Goal: Transaction & Acquisition: Purchase product/service

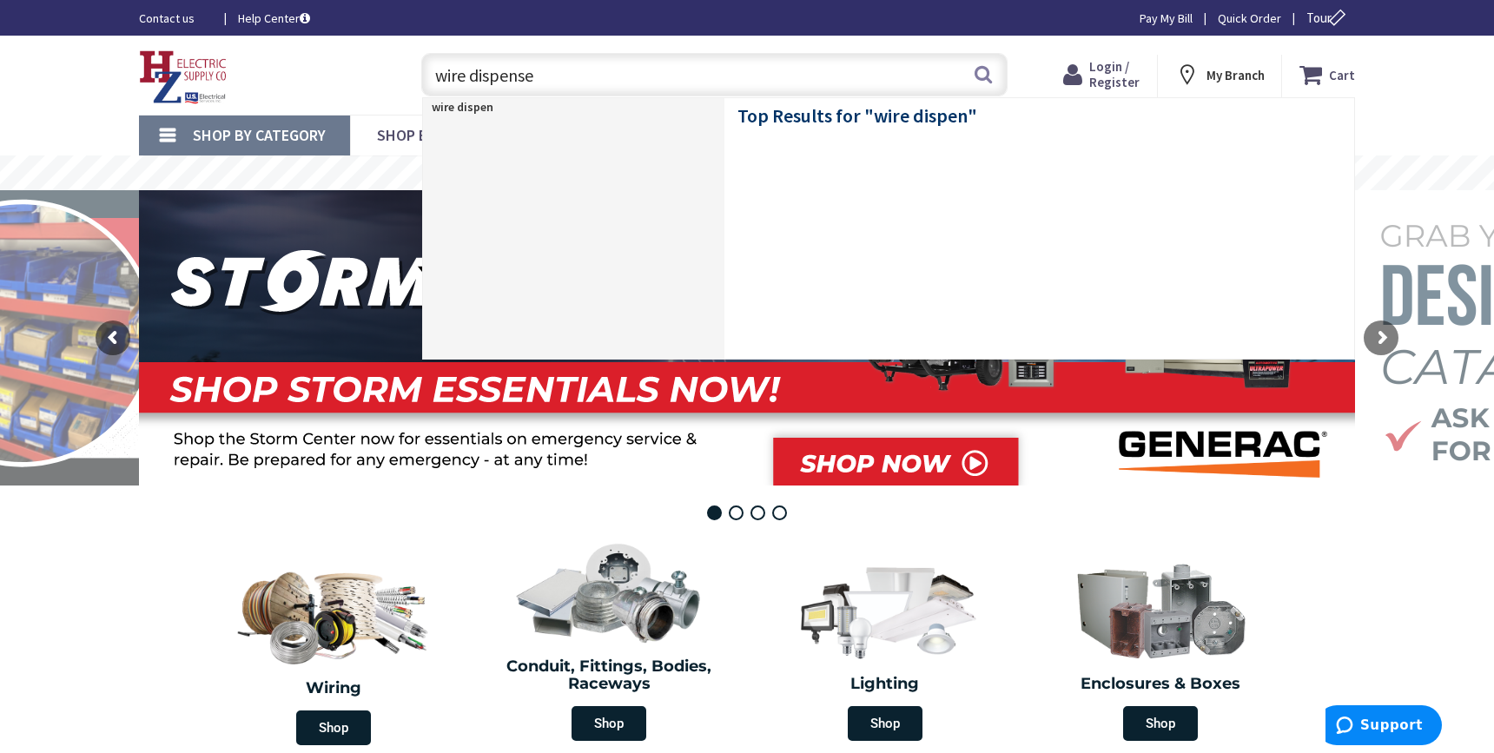
type input "wire dispenser"
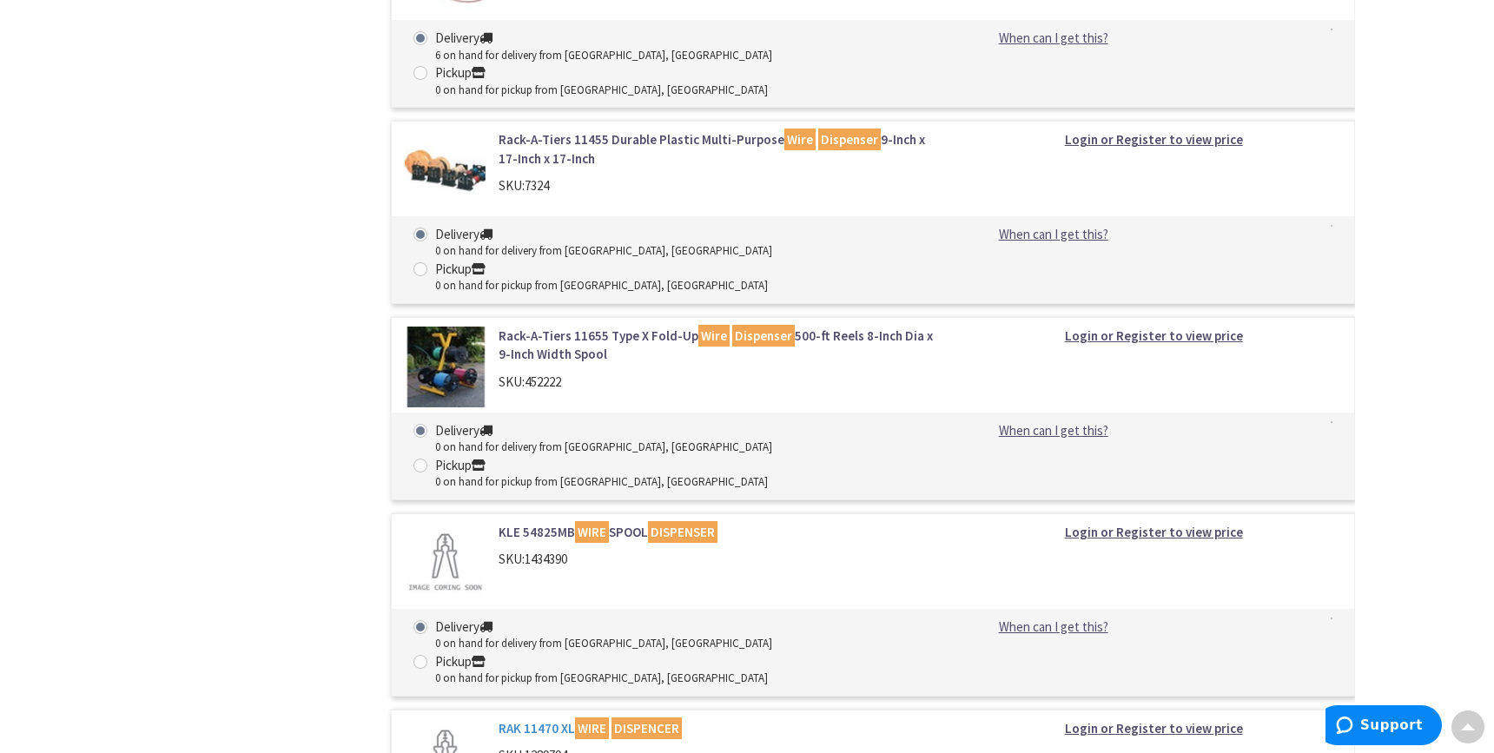
scroll to position [1216, 0]
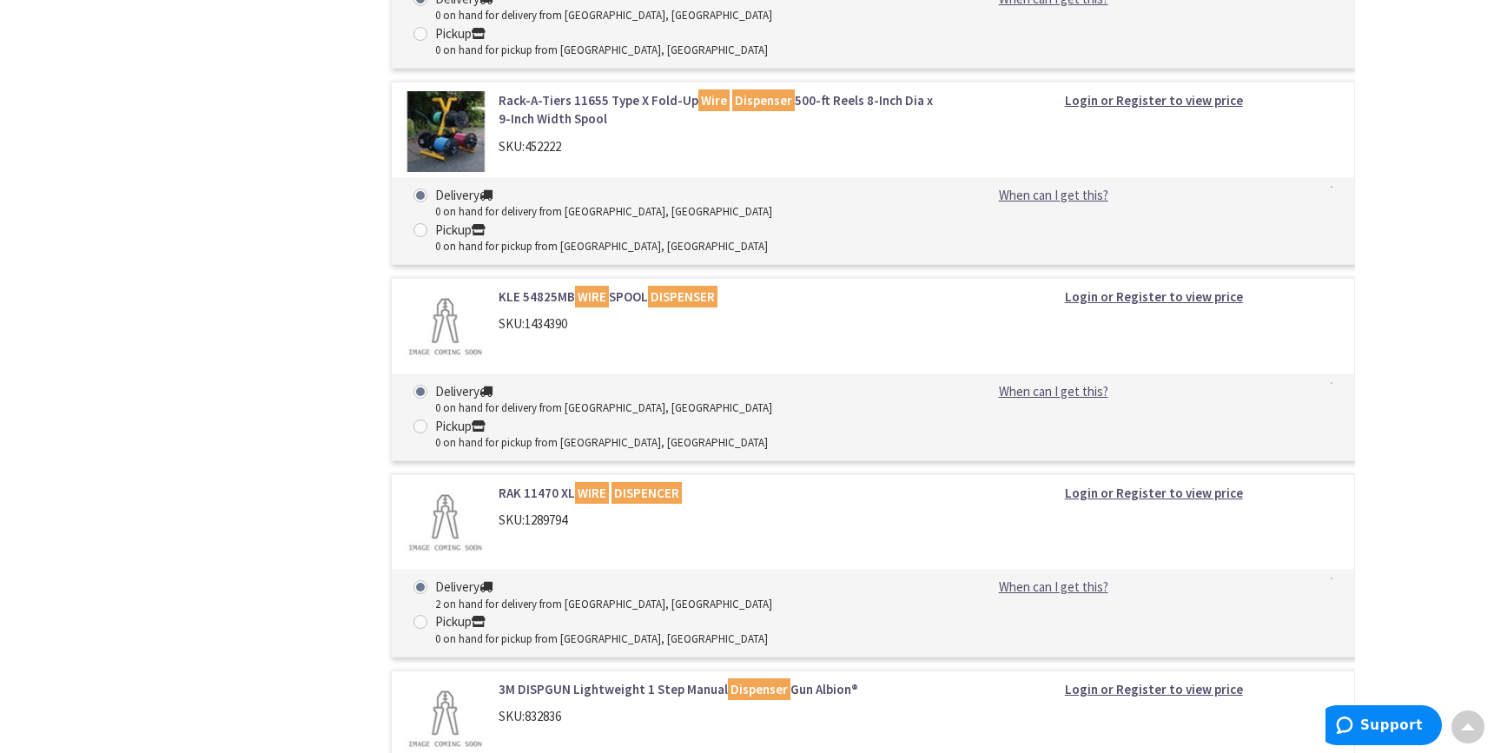
click at [538, 484] on link "RAK 11470 XL WIRE DISPENCER" at bounding box center [719, 493] width 442 height 18
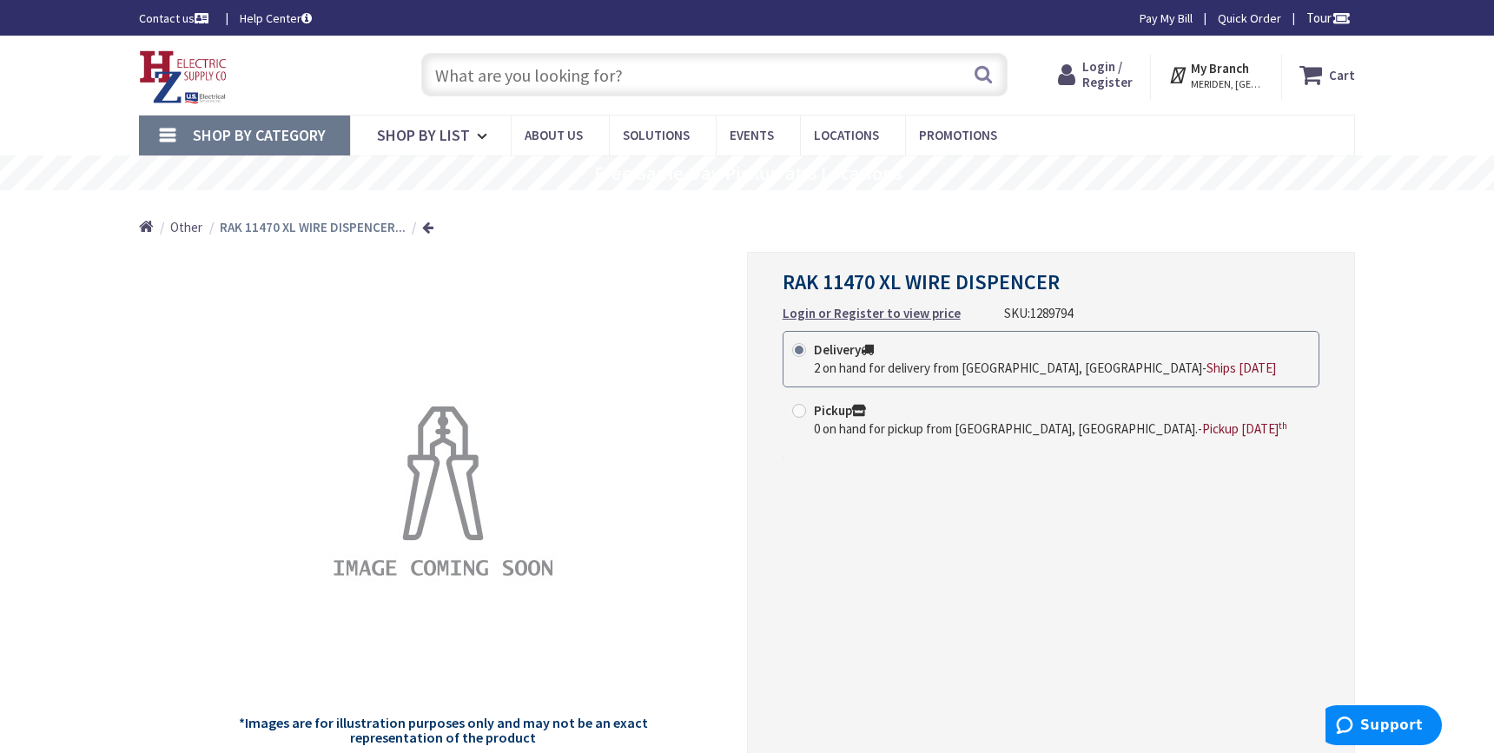
click at [150, 69] on img at bounding box center [183, 77] width 89 height 54
